Goal: Check status: Check status

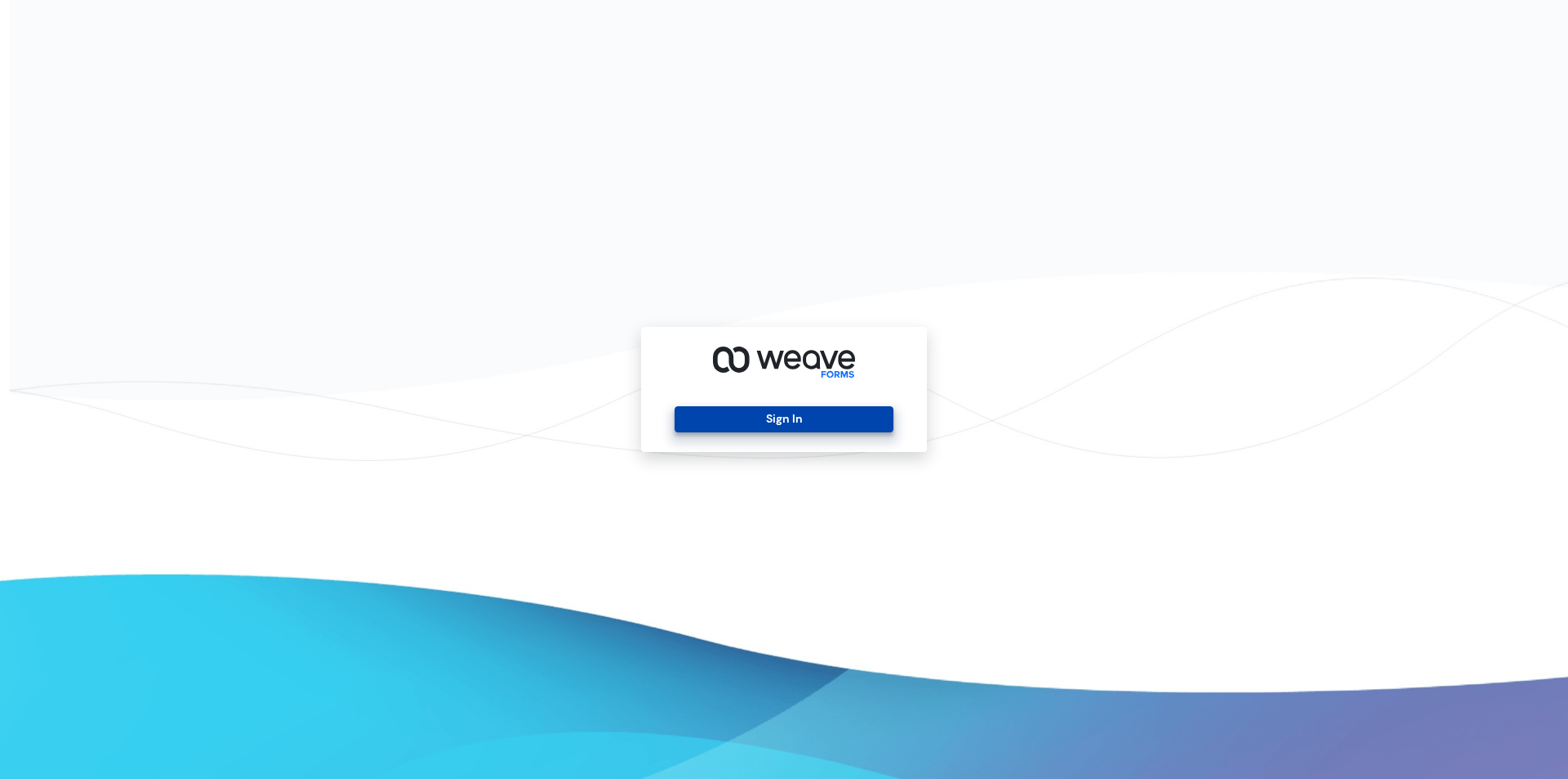
click at [726, 414] on button "Sign In" at bounding box center [784, 419] width 218 height 26
